Goal: Task Accomplishment & Management: Manage account settings

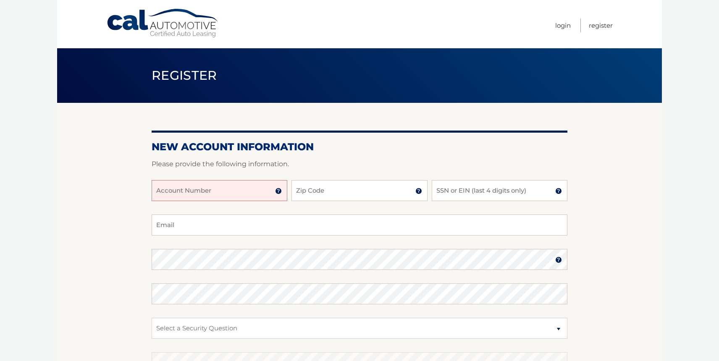
click at [177, 191] on input "Account Number" at bounding box center [220, 190] width 136 height 21
type input "44455991754"
click at [312, 189] on input "Zip Code" at bounding box center [359, 190] width 136 height 21
type input "33301"
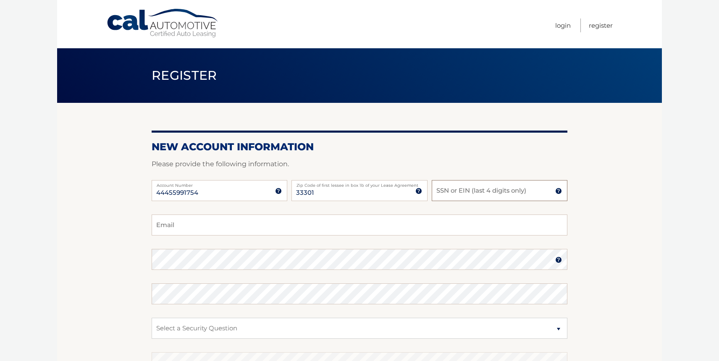
click at [445, 190] on input "SSN or EIN (last 4 digits only)" at bounding box center [500, 190] width 136 height 21
type input "3328"
click at [171, 224] on input "Email" at bounding box center [360, 225] width 416 height 21
type input "directorguy@mac.com"
click at [184, 325] on select "Select a Security Question What was the name of your elementary school? What is…" at bounding box center [360, 328] width 416 height 21
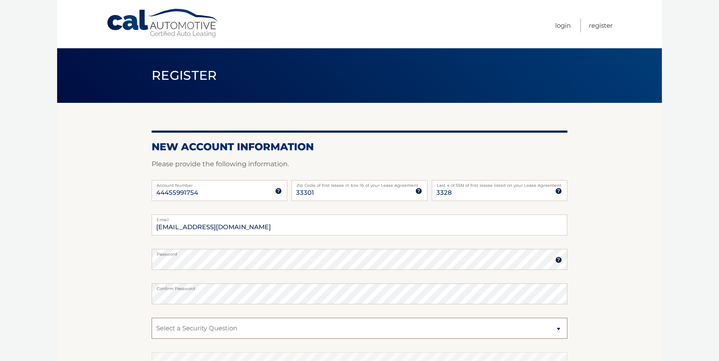
select select "2"
click at [152, 318] on select "Select a Security Question What was the name of your elementary school? What is…" at bounding box center [360, 328] width 416 height 21
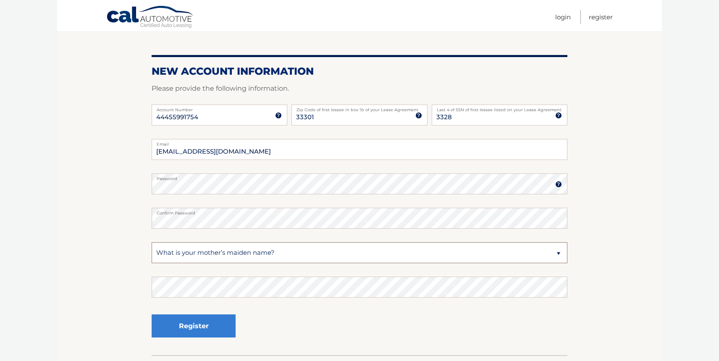
scroll to position [76, 0]
click at [192, 322] on button "Register" at bounding box center [194, 325] width 84 height 23
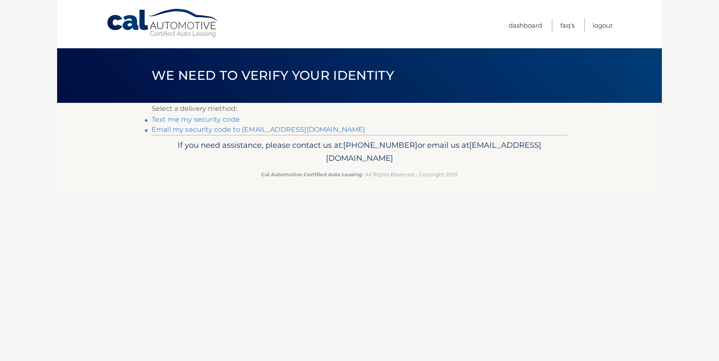
click at [210, 120] on link "Text me my security code" at bounding box center [196, 119] width 88 height 8
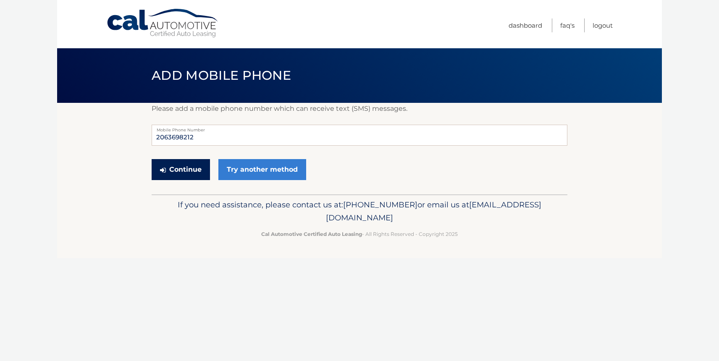
click at [184, 167] on button "Continue" at bounding box center [181, 169] width 58 height 21
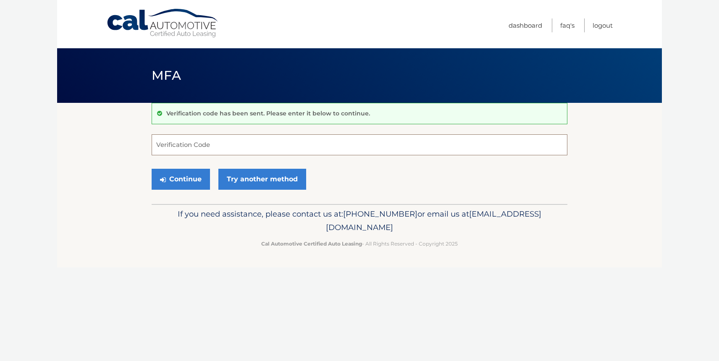
click at [176, 145] on input "Verification Code" at bounding box center [360, 144] width 416 height 21
type input "348953"
click at [189, 178] on button "Continue" at bounding box center [181, 179] width 58 height 21
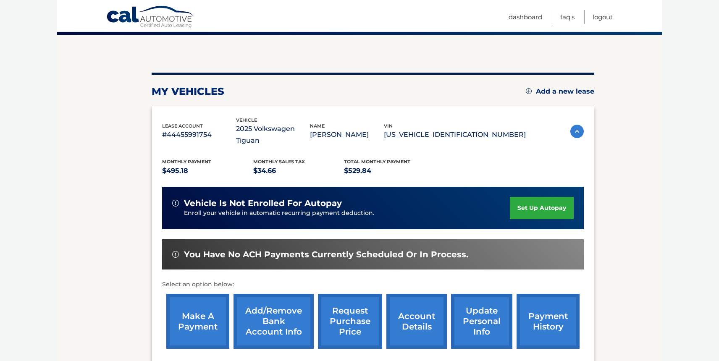
scroll to position [73, 0]
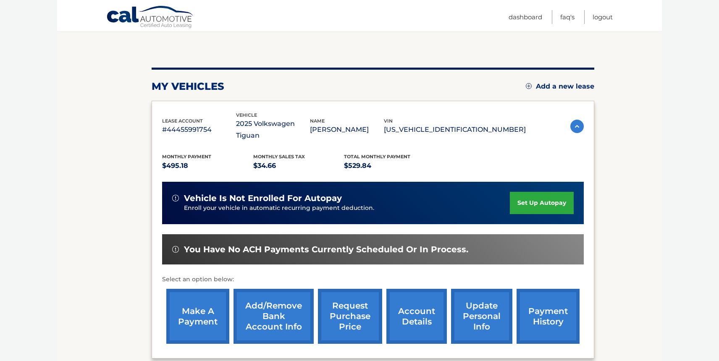
click at [531, 192] on link "set up autopay" at bounding box center [542, 203] width 64 height 22
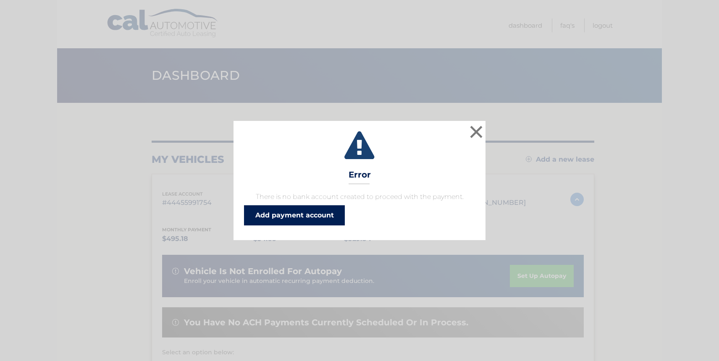
click at [319, 215] on link "Add payment account" at bounding box center [294, 215] width 101 height 20
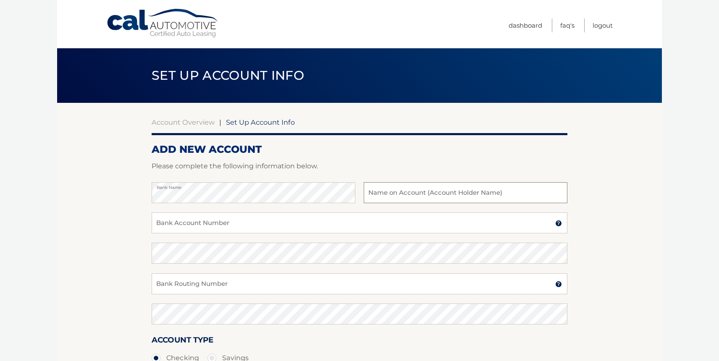
click at [373, 194] on input "text" at bounding box center [466, 192] width 204 height 21
type input "[PERSON_NAME]"
click at [182, 225] on input "Bank Account Number" at bounding box center [360, 222] width 416 height 21
type input "000093513638"
click at [164, 281] on input "Bank Routing Number" at bounding box center [360, 283] width 416 height 21
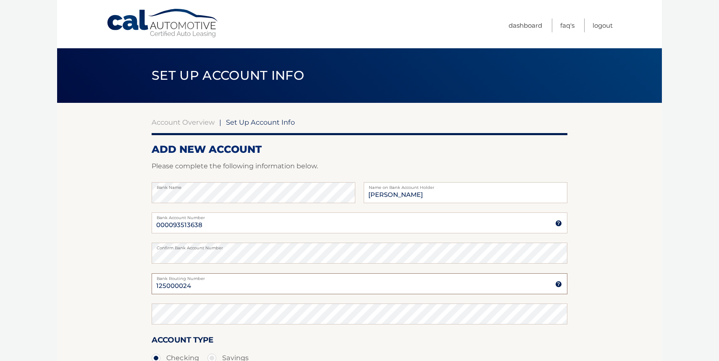
type input "125000024"
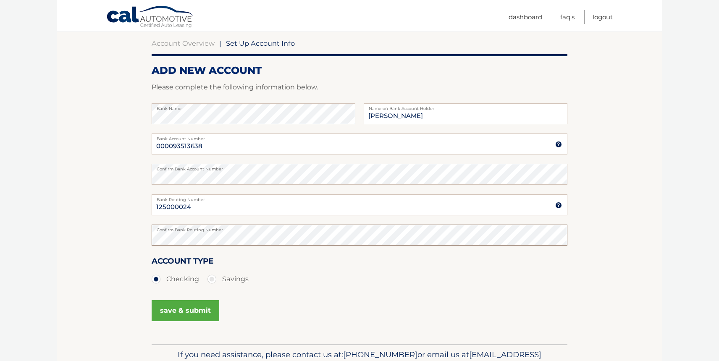
scroll to position [87, 0]
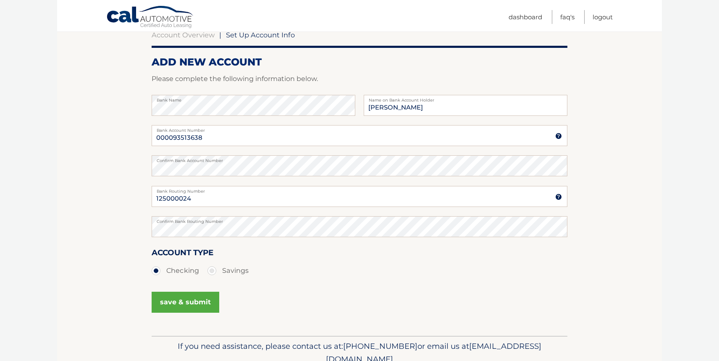
click at [190, 302] on button "save & submit" at bounding box center [186, 302] width 68 height 21
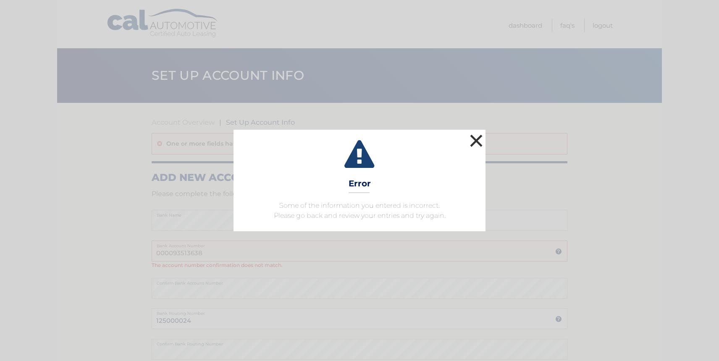
click at [477, 138] on button "×" at bounding box center [476, 140] width 17 height 17
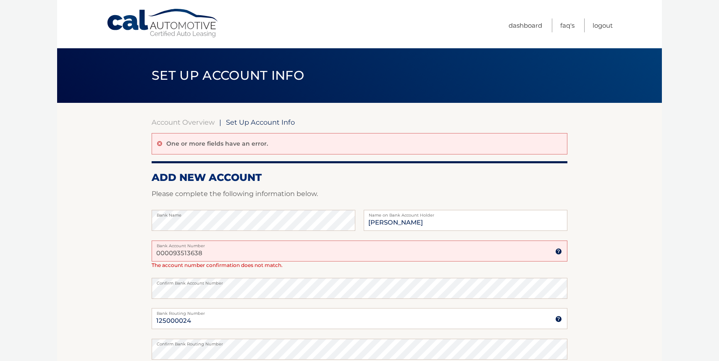
click at [205, 252] on input "000093513638" at bounding box center [360, 251] width 416 height 21
type input "000093513638"
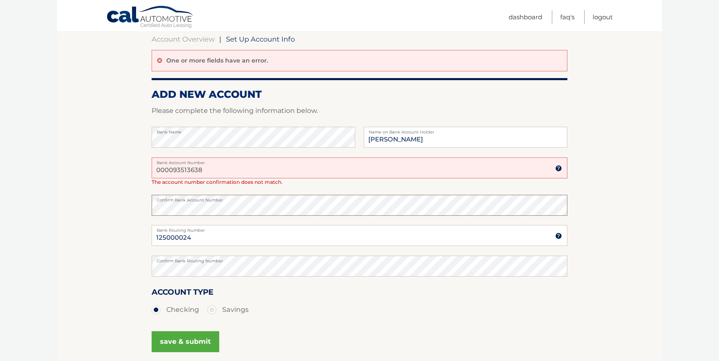
scroll to position [128, 0]
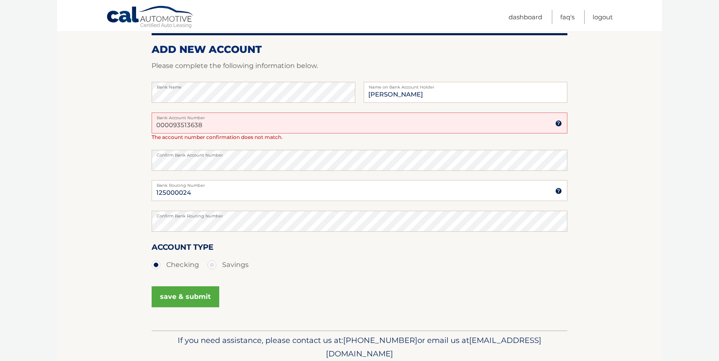
click at [196, 296] on button "save & submit" at bounding box center [186, 296] width 68 height 21
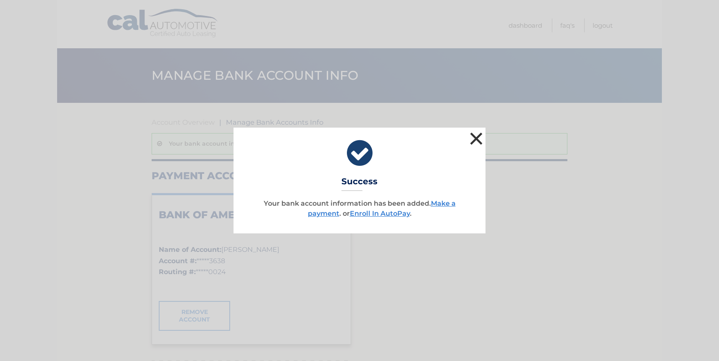
click at [477, 137] on button "×" at bounding box center [476, 138] width 17 height 17
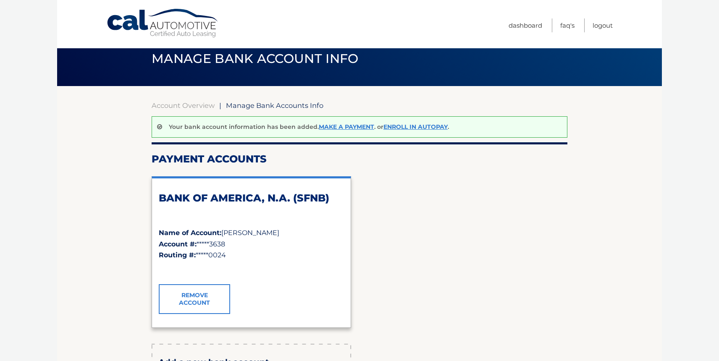
scroll to position [18, 0]
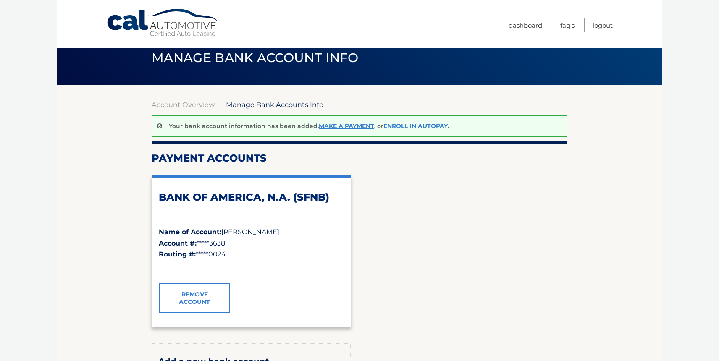
click at [418, 126] on link "Enroll In AutoPay" at bounding box center [415, 126] width 64 height 8
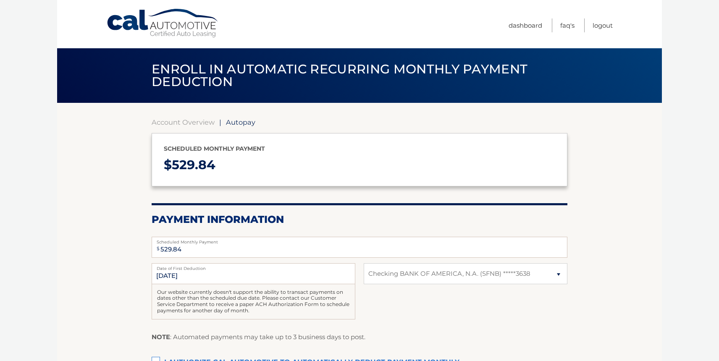
select select "NzdjNTk4ZmEtMjU1Yi00Y2FiLWE0NGUtY2FiYmRiYzk4NTlk"
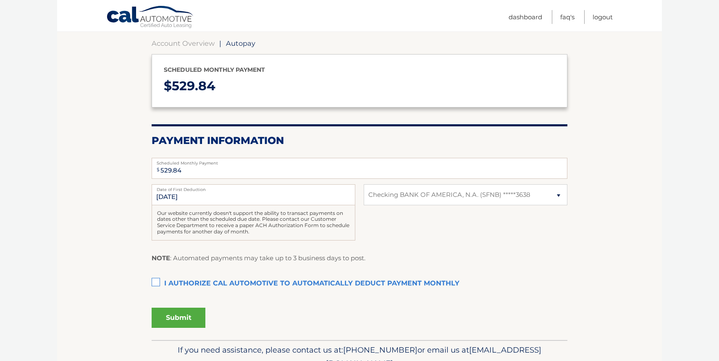
scroll to position [86, 0]
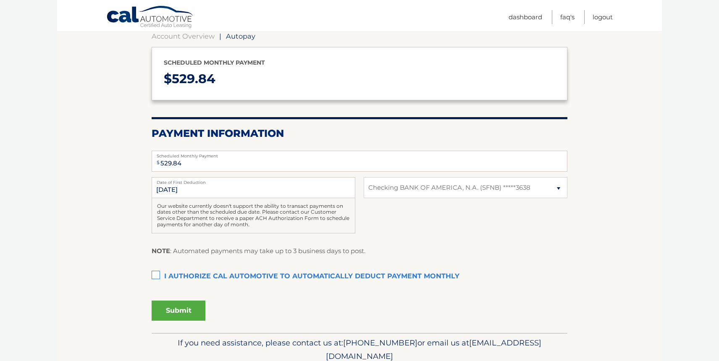
click at [155, 275] on label "I authorize cal automotive to automatically deduct payment monthly This checkbo…" at bounding box center [360, 276] width 416 height 17
click at [0, 0] on input "I authorize cal automotive to automatically deduct payment monthly This checkbo…" at bounding box center [0, 0] width 0 height 0
click at [179, 309] on button "Submit" at bounding box center [179, 311] width 54 height 20
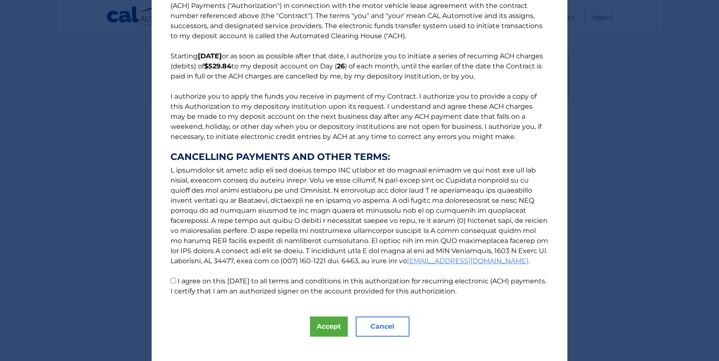
scroll to position [35, 0]
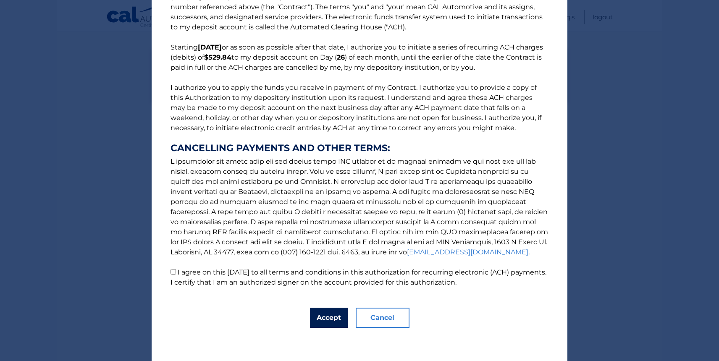
click at [327, 317] on button "Accept" at bounding box center [329, 318] width 38 height 20
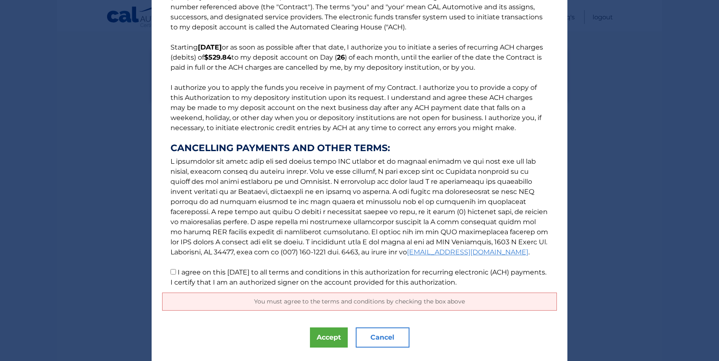
click at [173, 271] on input "I agree on this 09/06/2025 to all terms and conditions in this authorization fo…" at bounding box center [172, 271] width 5 height 5
checkbox input "true"
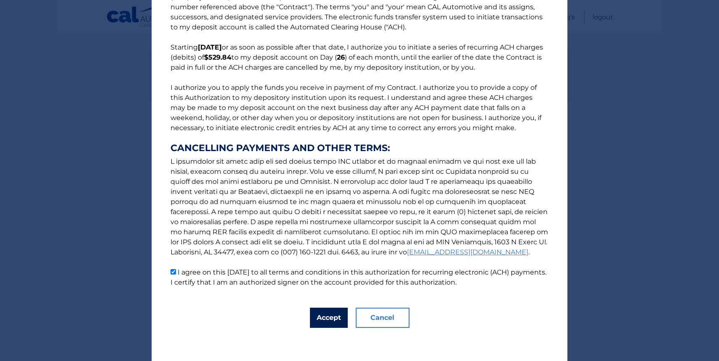
click at [327, 317] on button "Accept" at bounding box center [329, 318] width 38 height 20
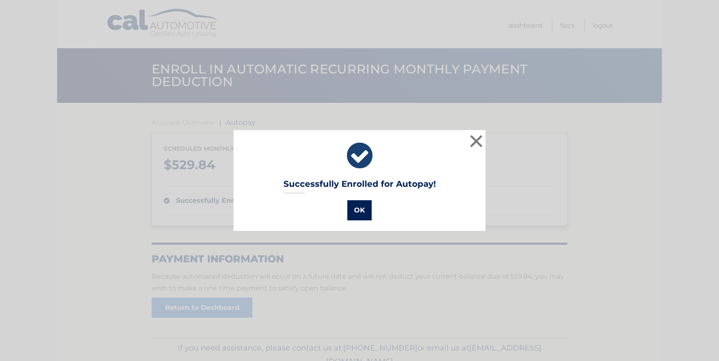
click at [363, 209] on button "OK" at bounding box center [359, 210] width 24 height 20
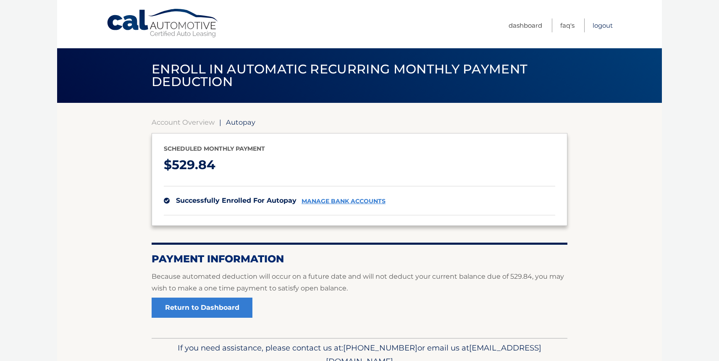
click at [603, 26] on link "Logout" at bounding box center [602, 25] width 20 height 14
